Goal: Task Accomplishment & Management: Complete application form

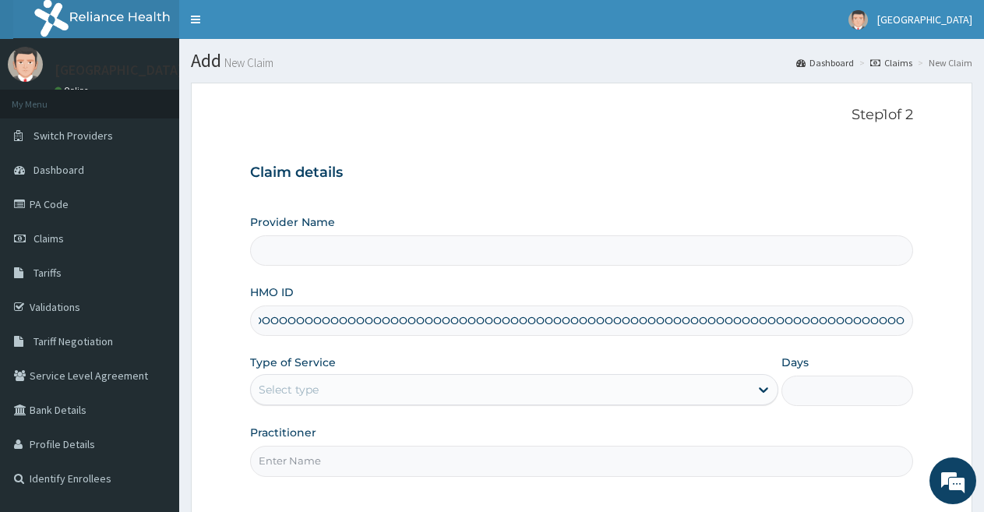
scroll to position [0, 2955]
type input "OOOOOOOOOOOOOOOOOOOOOOOOOOOOOOOOOOOOOOOOOOOOOOOOOOOOOOOOOOOOOOOOOOOOOOOOOOOOOOO…"
type input "[GEOGRAPHIC_DATA]"
click at [468, 321] on input "OOOOOOOOOOOOOOOOOOOOOOOOOOOOOOOOOOOOOOOOOOOOOOOOOOOOOOOOOOOOOOOOOOOOOOOOOOOOOOO…" at bounding box center [581, 321] width 663 height 30
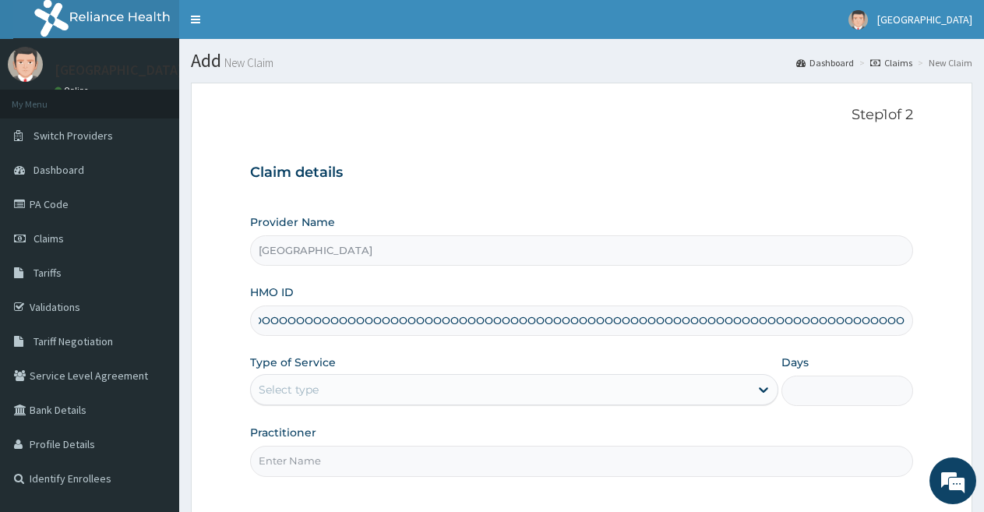
scroll to position [0, 3195]
click at [108, 244] on link "Claims" at bounding box center [89, 238] width 179 height 34
click at [104, 246] on link "Claims" at bounding box center [89, 238] width 179 height 34
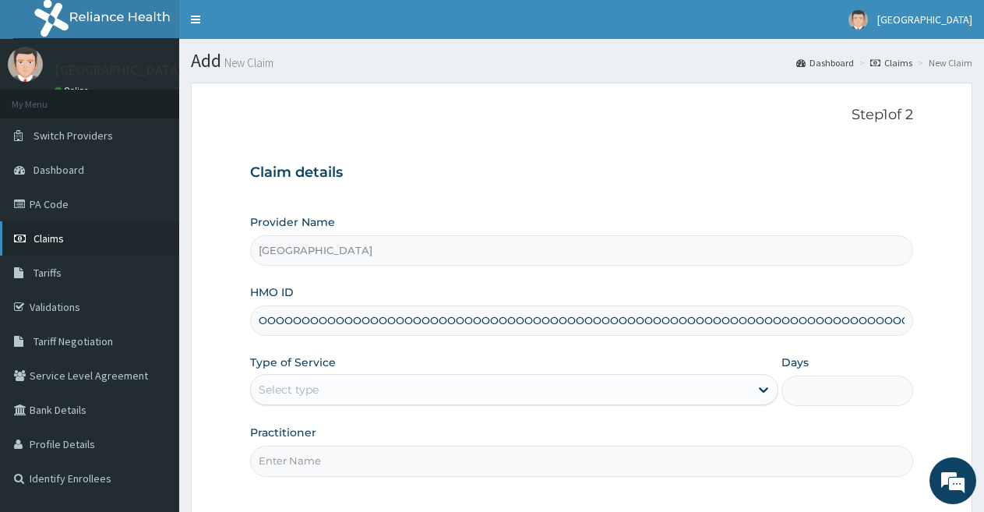
click at [104, 246] on link "Claims" at bounding box center [89, 238] width 179 height 34
click at [557, 323] on input "OOOOOOOOOOOOOOOOOOOOOOOOOOOOOOOOOOOOOOOOOOOOOOOOOOOOOOOOOOOOOOOOOOOOOOOOOOOOOOO…" at bounding box center [581, 321] width 663 height 30
type input "OOOOOOOOOOOOOOOOOOOOOOOOOOOOOOOOOOOOOOOOOOOOOOOOOOOOOOOOOOOOOOOOOOOOOOOOOOOOOOO…"
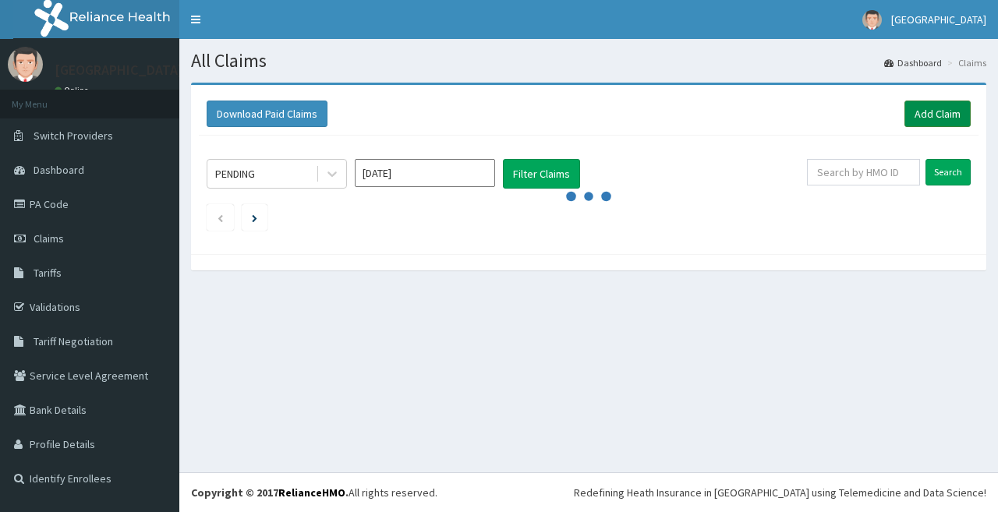
click at [929, 104] on link "Add Claim" at bounding box center [937, 114] width 66 height 27
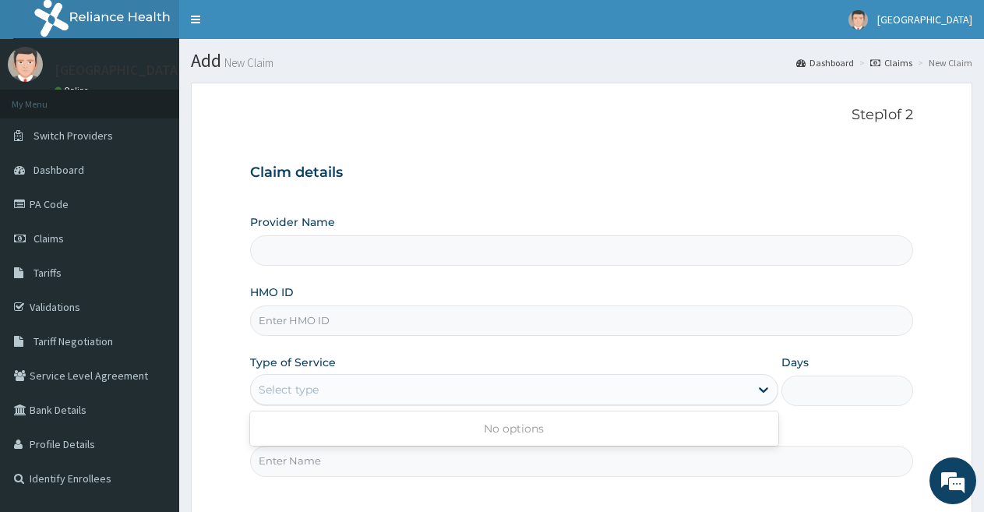
type input "[GEOGRAPHIC_DATA]"
